Goal: Transaction & Acquisition: Book appointment/travel/reservation

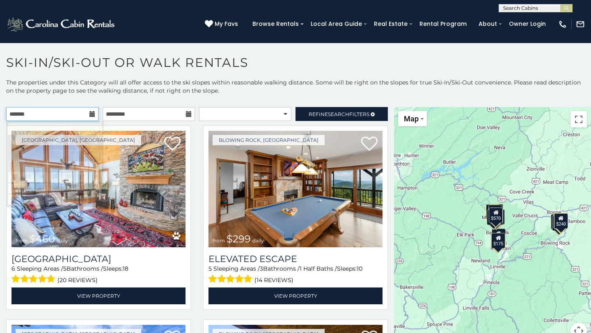
click at [69, 113] on input "text" at bounding box center [52, 114] width 92 height 14
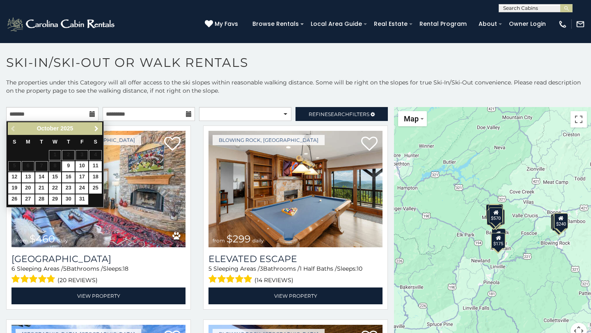
click at [95, 129] on span "Next" at bounding box center [96, 129] width 7 height 7
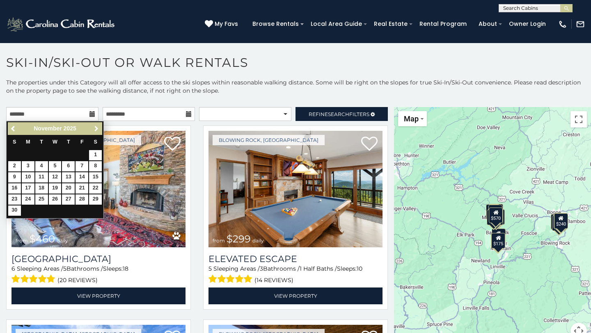
click at [95, 129] on span "Next" at bounding box center [96, 129] width 7 height 7
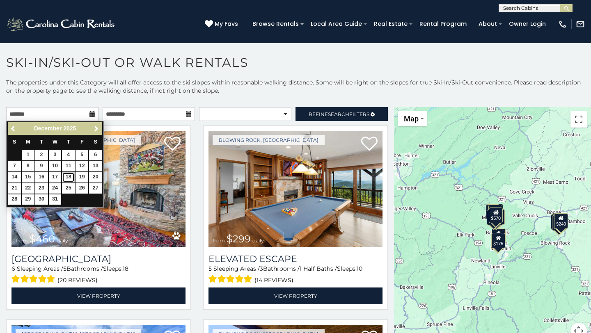
click at [69, 177] on link "18" at bounding box center [68, 177] width 13 height 10
type input "**********"
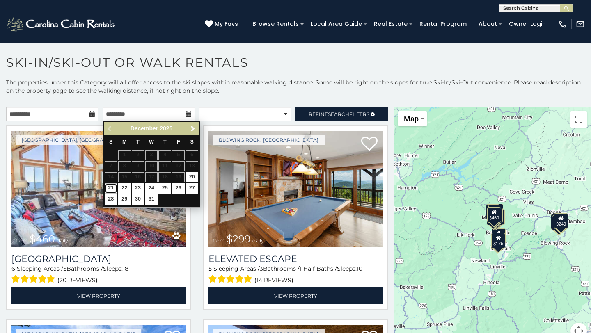
click at [110, 190] on link "21" at bounding box center [111, 188] width 13 height 10
type input "**********"
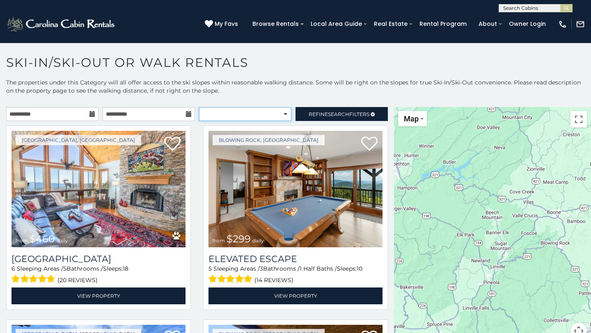
click at [233, 117] on select "**********" at bounding box center [245, 114] width 92 height 14
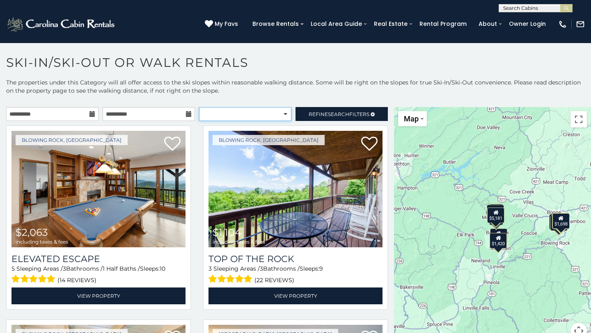
select select "**********"
click at [199, 107] on select "**********" at bounding box center [245, 114] width 92 height 14
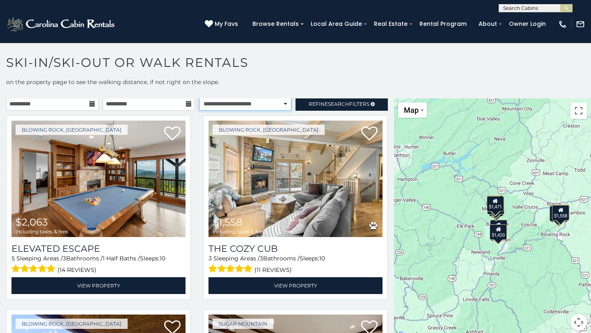
scroll to position [9, 0]
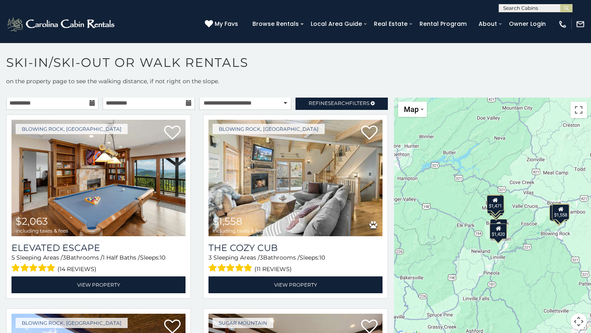
click at [579, 322] on button "Map camera controls" at bounding box center [578, 321] width 16 height 16
click at [557, 281] on button "Zoom in" at bounding box center [558, 280] width 16 height 16
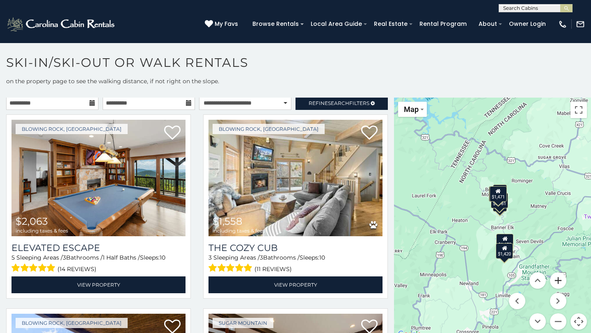
click at [557, 281] on button "Zoom in" at bounding box center [558, 280] width 16 height 16
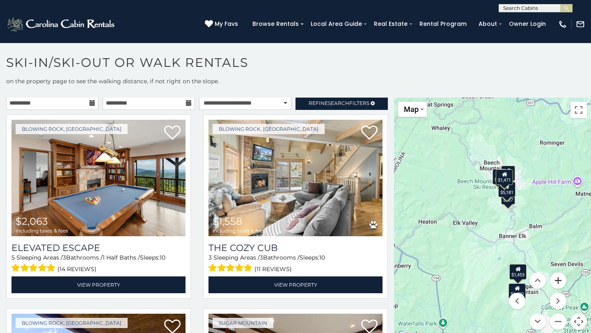
click at [557, 281] on button "Zoom in" at bounding box center [558, 280] width 16 height 16
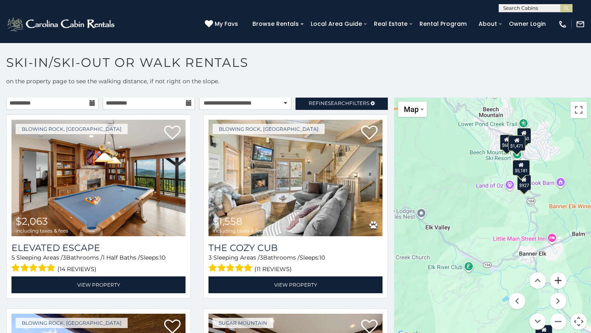
click at [557, 280] on button "Zoom in" at bounding box center [558, 280] width 16 height 16
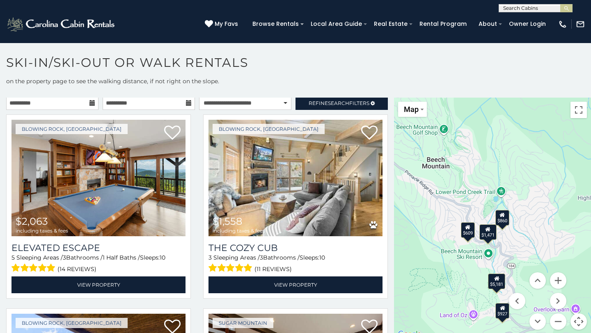
drag, startPoint x: 481, startPoint y: 135, endPoint x: 429, endPoint y: 292, distance: 166.1
click at [428, 293] on div "$2,063 $1,558 $1,104 $1,453 $1,420 $1,356 $1,046 $927 $860 $609 $5,181 $1,698 $…" at bounding box center [492, 219] width 197 height 242
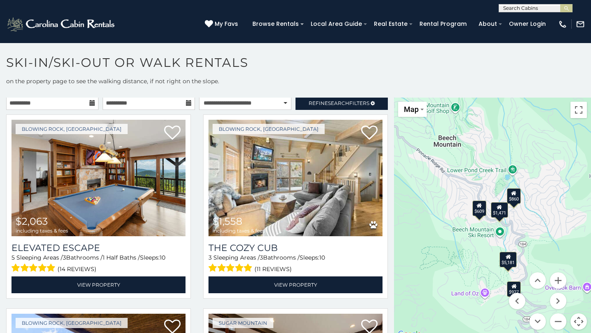
drag, startPoint x: 435, startPoint y: 233, endPoint x: 447, endPoint y: 210, distance: 26.8
click at [447, 209] on div "$2,063 $1,558 $1,104 $1,453 $1,420 $1,356 $1,046 $927 $860 $609 $5,181 $1,698 $…" at bounding box center [492, 219] width 197 height 242
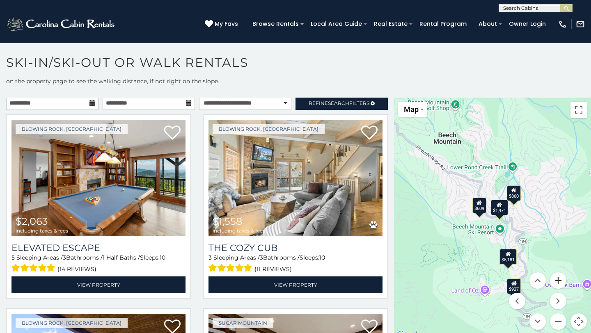
click at [563, 281] on button "Zoom in" at bounding box center [558, 280] width 16 height 16
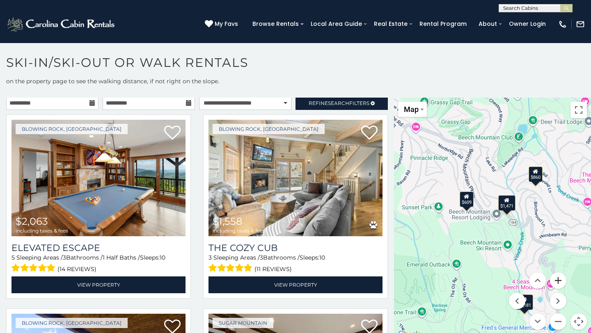
click at [559, 278] on button "Zoom in" at bounding box center [558, 280] width 16 height 16
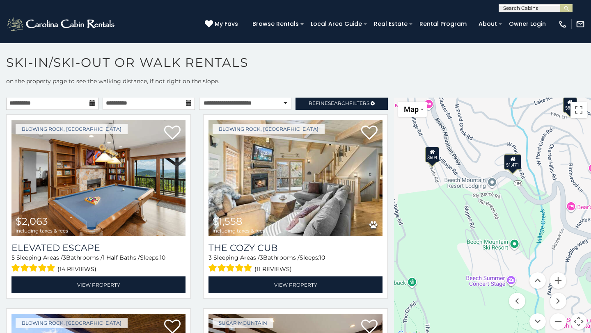
drag, startPoint x: 453, startPoint y: 264, endPoint x: 444, endPoint y: 230, distance: 35.0
click at [444, 230] on div "$2,063 $1,558 $1,104 $1,453 $1,420 $1,356 $1,046 $927 $860 $609 $5,181 $1,698 $…" at bounding box center [492, 219] width 197 height 242
click at [512, 164] on div "$1,471" at bounding box center [512, 162] width 17 height 16
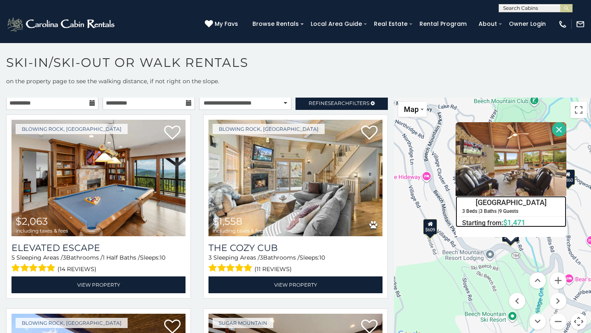
click at [489, 203] on h4 "[GEOGRAPHIC_DATA]" at bounding box center [511, 203] width 110 height 12
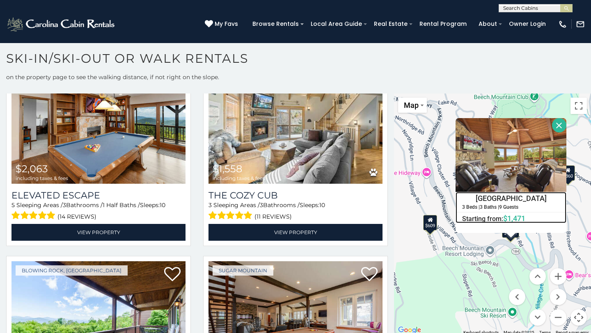
scroll to position [52, 0]
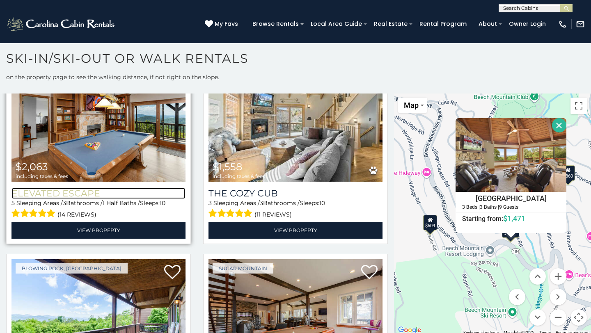
click at [72, 189] on h3 "Elevated Escape" at bounding box center [98, 193] width 174 height 11
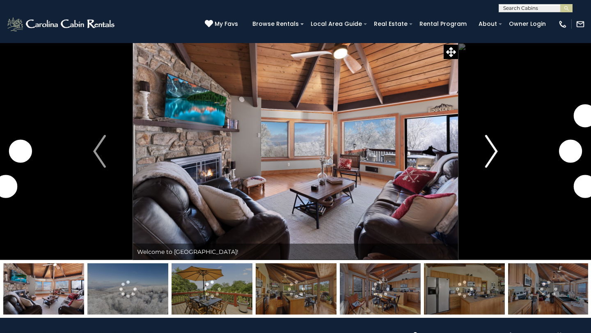
click at [490, 146] on img "Next" at bounding box center [491, 151] width 12 height 33
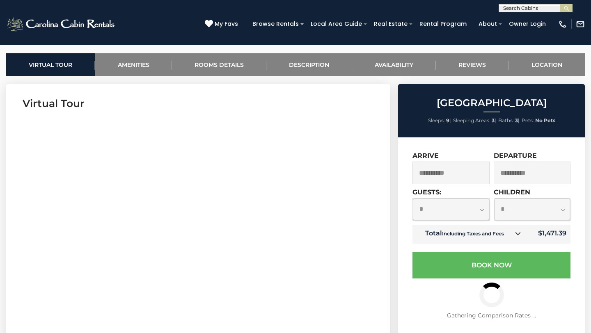
scroll to position [316, 0]
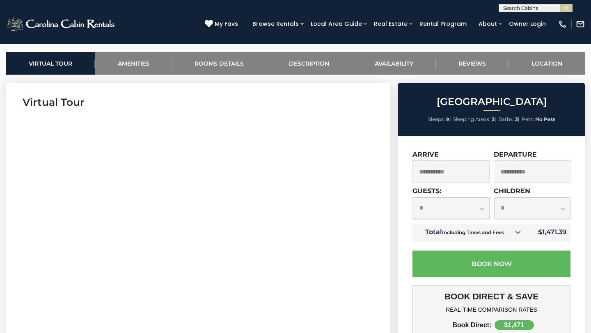
click at [460, 204] on select "**********" at bounding box center [451, 208] width 76 height 22
select select "*"
click at [413, 197] on select "**********" at bounding box center [451, 208] width 76 height 22
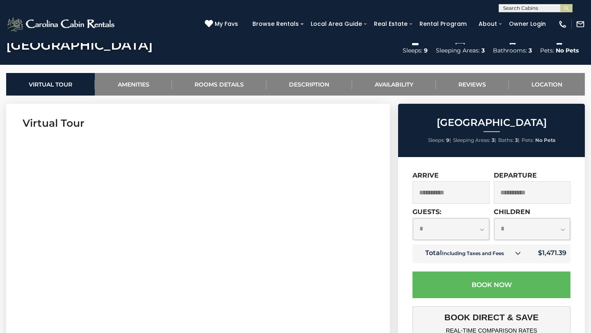
scroll to position [292, 0]
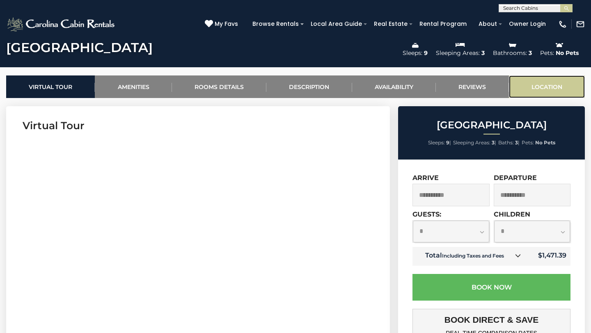
click at [528, 81] on link "Location" at bounding box center [547, 86] width 76 height 23
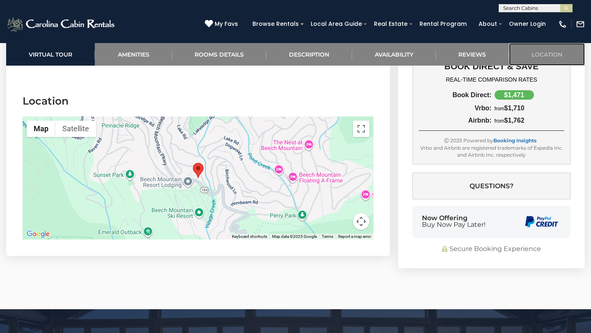
scroll to position [2008, 0]
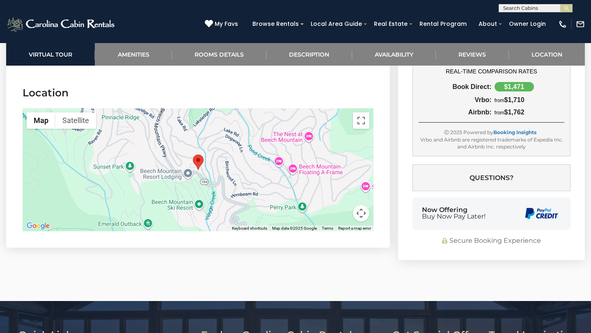
click at [363, 208] on button "Map camera controls" at bounding box center [361, 213] width 16 height 16
click at [341, 165] on button "Zoom in" at bounding box center [340, 172] width 16 height 16
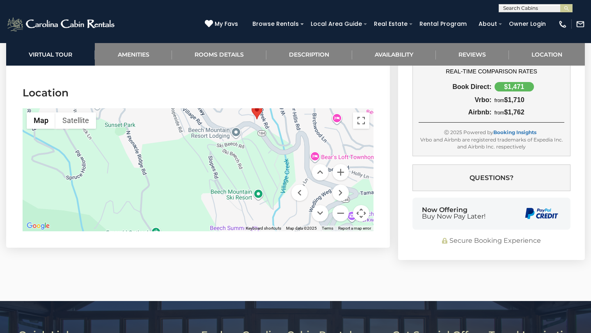
drag, startPoint x: 241, startPoint y: 180, endPoint x: 299, endPoint y: 129, distance: 77.1
click at [299, 129] on div at bounding box center [198, 169] width 351 height 123
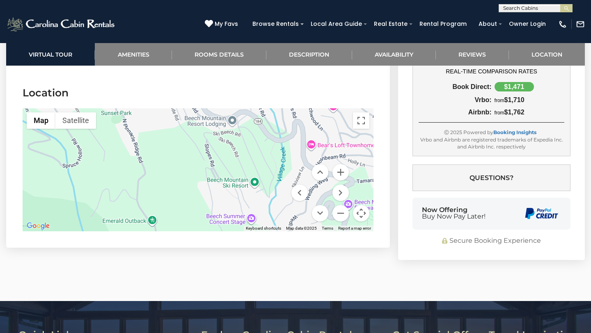
drag, startPoint x: 282, startPoint y: 154, endPoint x: 280, endPoint y: 141, distance: 13.3
click at [280, 141] on div at bounding box center [198, 169] width 351 height 123
click at [336, 164] on button "Zoom in" at bounding box center [340, 172] width 16 height 16
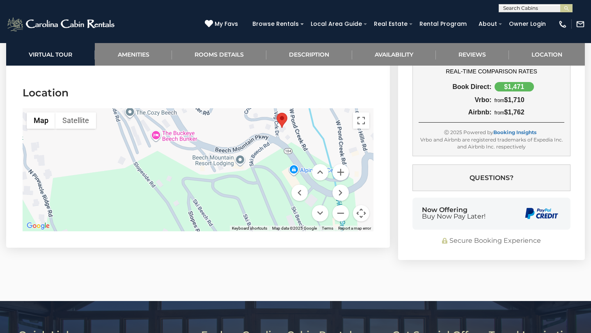
drag, startPoint x: 294, startPoint y: 126, endPoint x: 267, endPoint y: 210, distance: 88.5
click at [267, 210] on div at bounding box center [198, 169] width 351 height 123
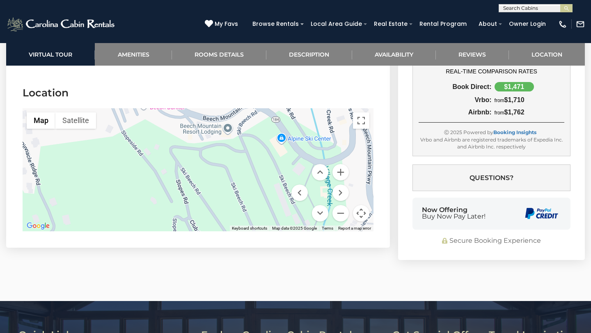
drag, startPoint x: 273, startPoint y: 164, endPoint x: 261, endPoint y: 133, distance: 33.8
click at [261, 133] on div at bounding box center [198, 169] width 351 height 123
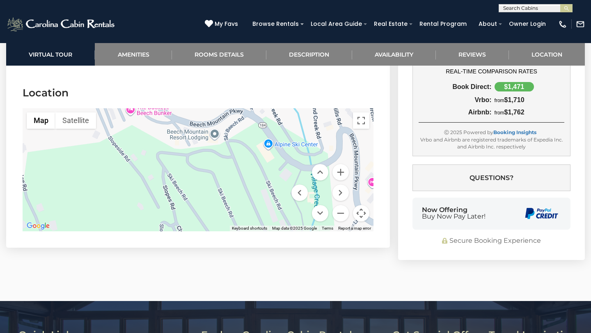
drag, startPoint x: 259, startPoint y: 145, endPoint x: 246, endPoint y: 149, distance: 13.9
click at [246, 149] on div at bounding box center [198, 169] width 351 height 123
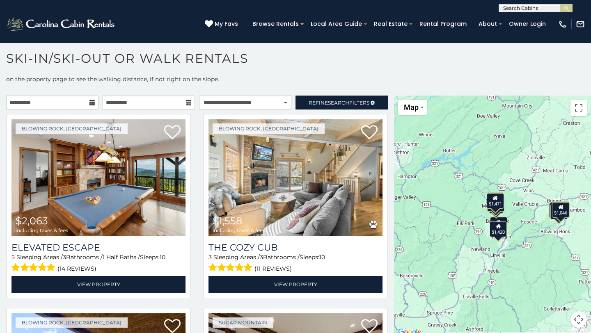
scroll to position [11, 0]
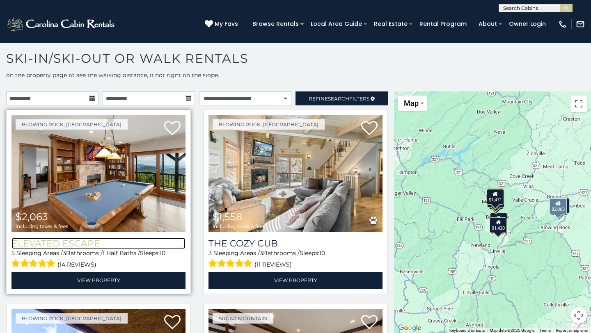
click at [62, 241] on h3 "Elevated Escape" at bounding box center [98, 243] width 174 height 11
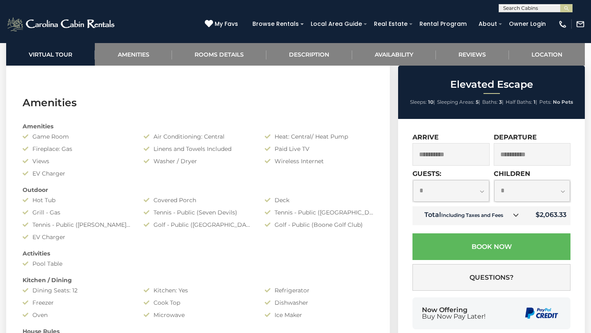
scroll to position [571, 0]
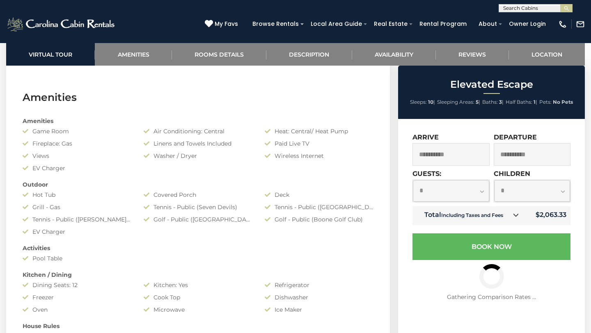
click at [433, 188] on select "**********" at bounding box center [451, 191] width 76 height 22
select select "**"
click at [413, 180] on select "**********" at bounding box center [451, 191] width 76 height 22
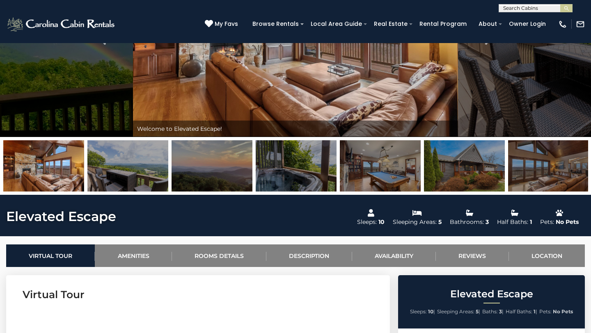
scroll to position [121, 0]
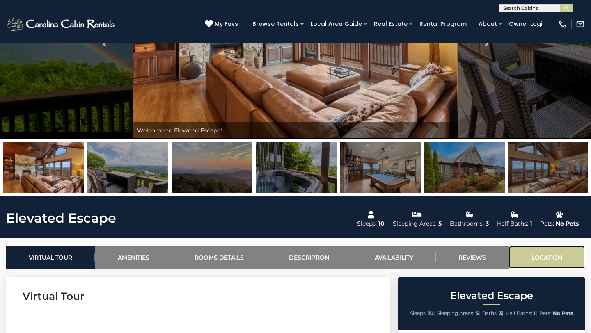
click at [528, 258] on link "Location" at bounding box center [547, 257] width 76 height 23
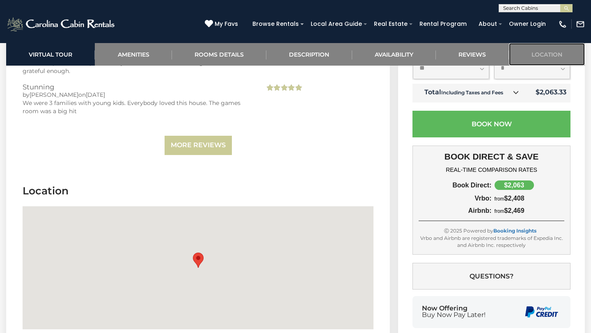
scroll to position [2724, 0]
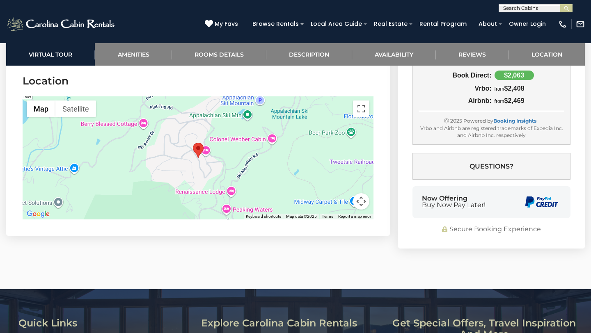
click at [364, 203] on button "Map camera controls" at bounding box center [361, 201] width 16 height 16
click at [342, 201] on button "Zoom out" at bounding box center [340, 201] width 16 height 16
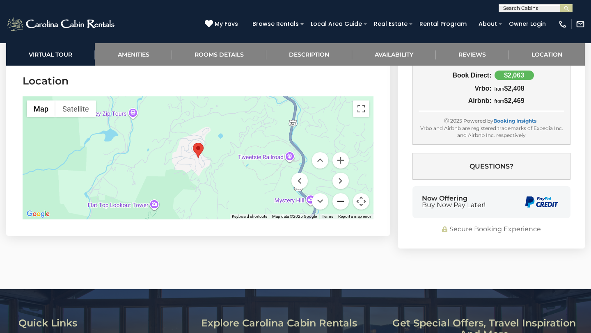
click at [342, 201] on button "Zoom out" at bounding box center [340, 201] width 16 height 16
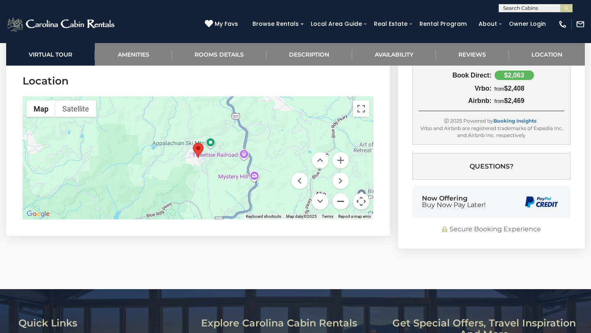
click at [342, 201] on button "Zoom out" at bounding box center [340, 201] width 16 height 16
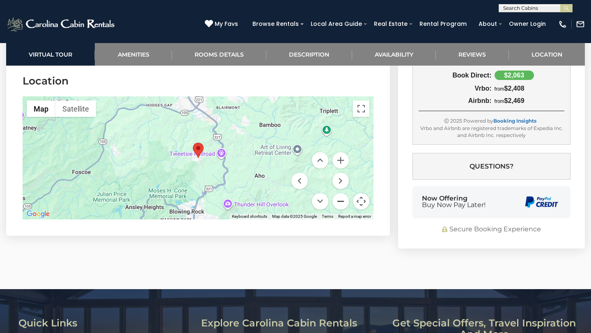
click at [342, 201] on button "Zoom out" at bounding box center [340, 201] width 16 height 16
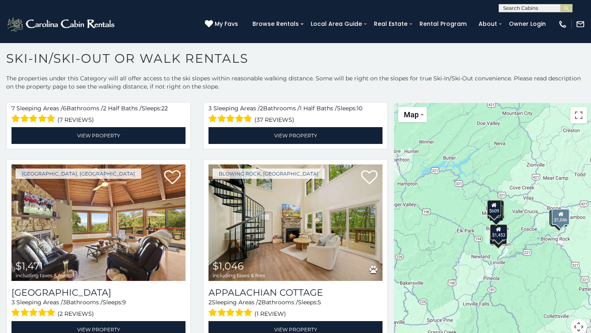
scroll to position [1129, 0]
